Goal: Task Accomplishment & Management: Use online tool/utility

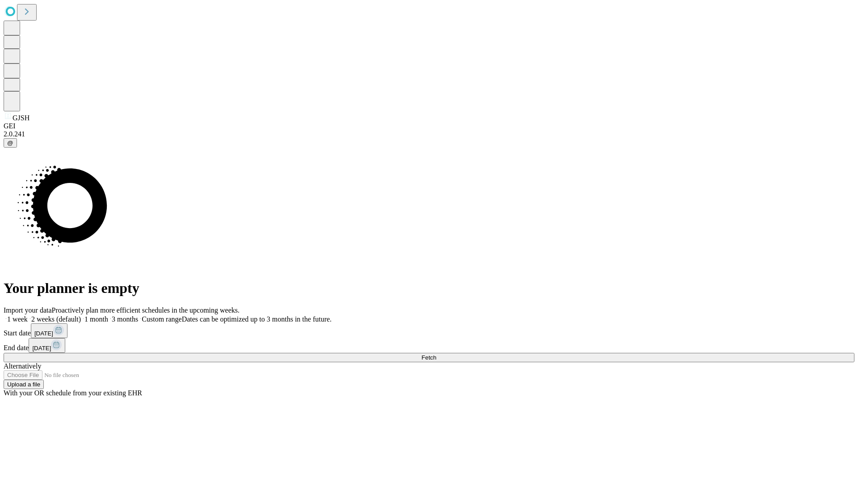
click at [436, 354] on span "Fetch" at bounding box center [428, 357] width 15 height 7
